Goal: Task Accomplishment & Management: Manage account settings

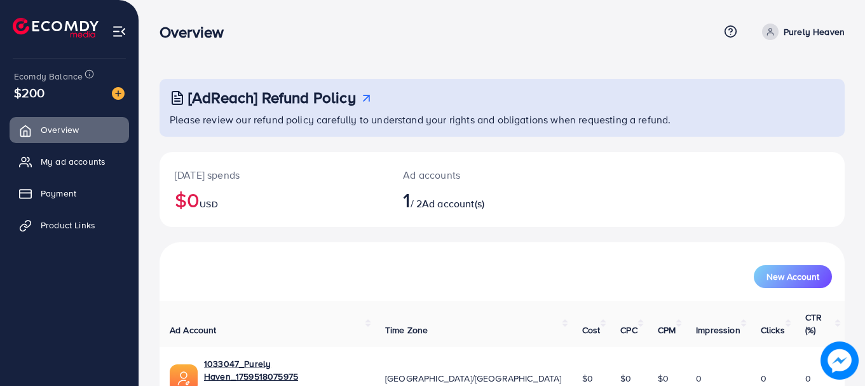
scroll to position [51, 0]
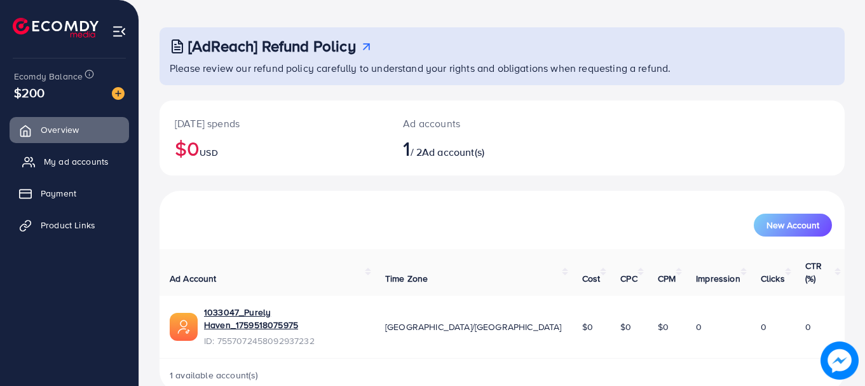
click at [40, 165] on link "My ad accounts" at bounding box center [69, 161] width 119 height 25
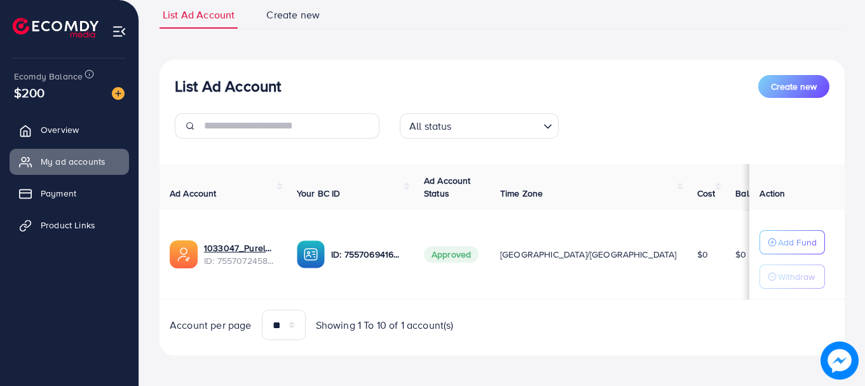
scroll to position [98, 0]
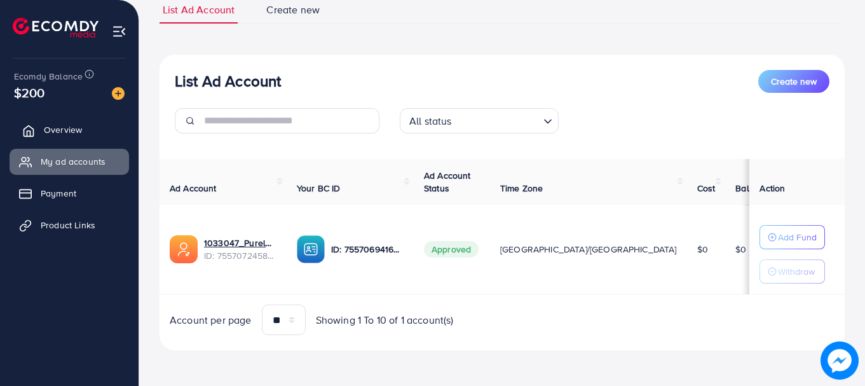
click at [64, 130] on span "Overview" at bounding box center [63, 129] width 38 height 13
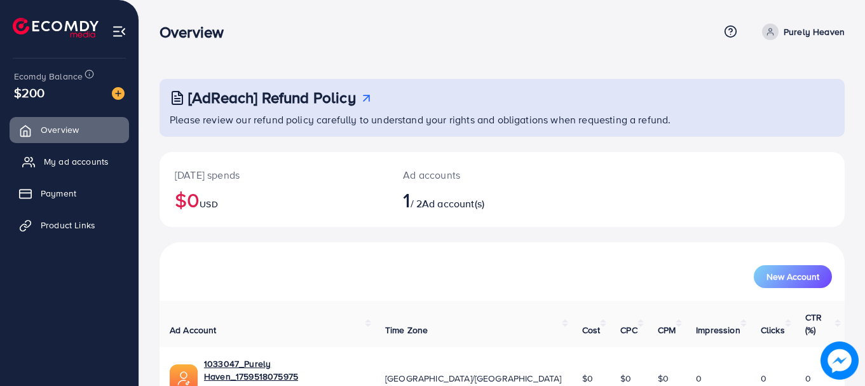
click at [64, 174] on link "My ad accounts" at bounding box center [69, 161] width 119 height 25
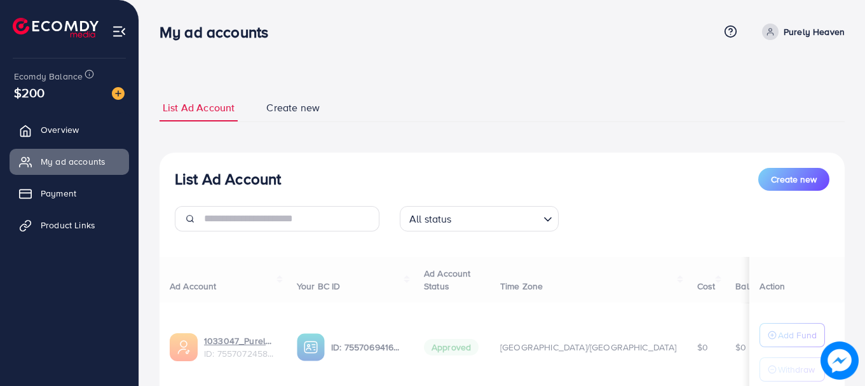
click at [291, 101] on span "Create new" at bounding box center [292, 107] width 53 height 15
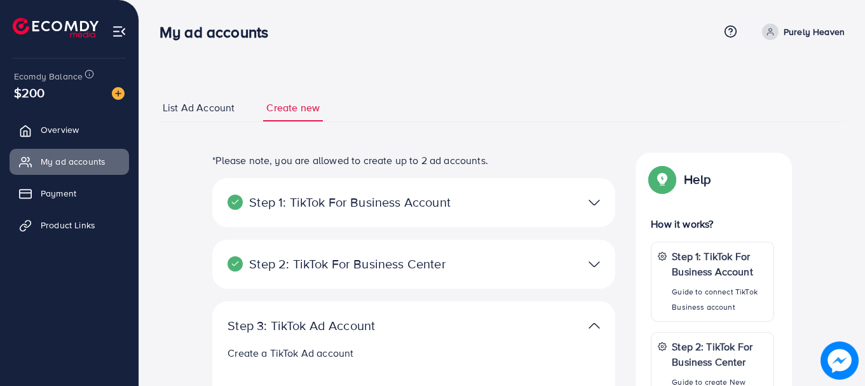
click at [168, 111] on span "List Ad Account" at bounding box center [199, 107] width 72 height 15
